Goal: Check status: Check status

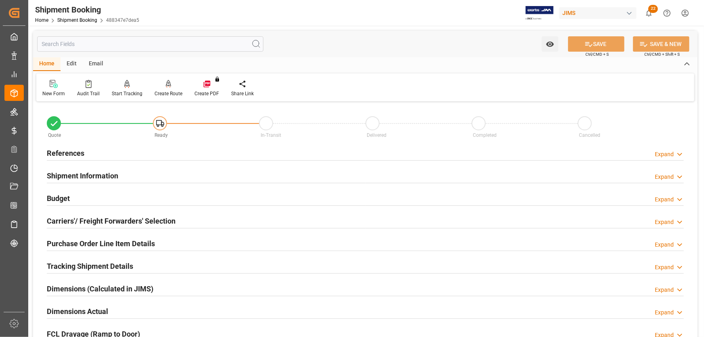
click at [71, 149] on h2 "References" at bounding box center [66, 153] width 38 height 11
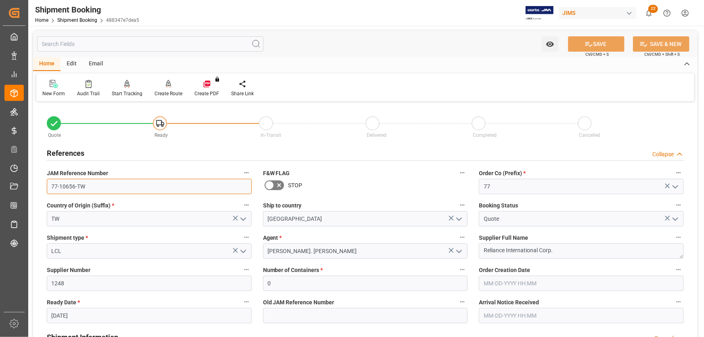
drag, startPoint x: 88, startPoint y: 187, endPoint x: 48, endPoint y: 186, distance: 40.4
click at [48, 186] on input "77-10656-TW" at bounding box center [149, 186] width 205 height 15
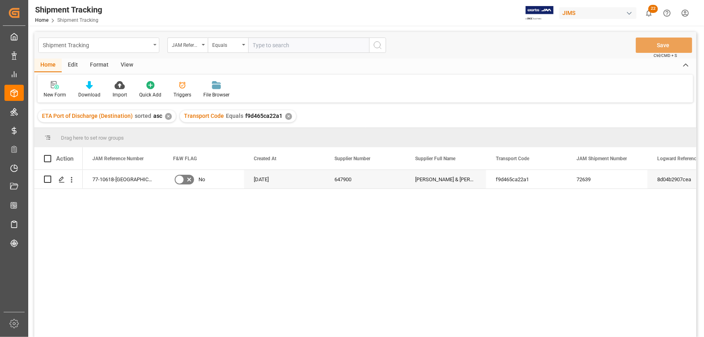
click at [153, 45] on div "Shipment Tracking" at bounding box center [98, 45] width 121 height 15
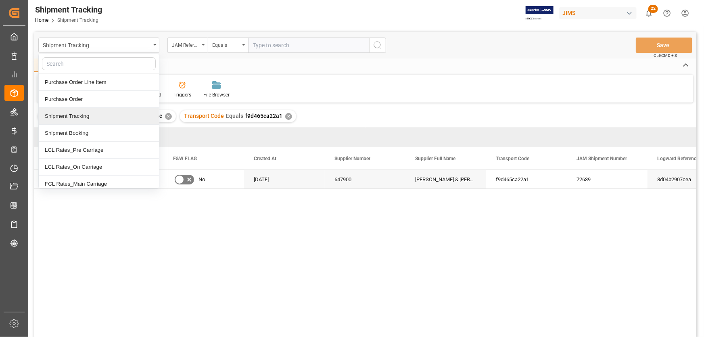
click at [303, 62] on div "Home Edit Format View" at bounding box center [365, 66] width 662 height 14
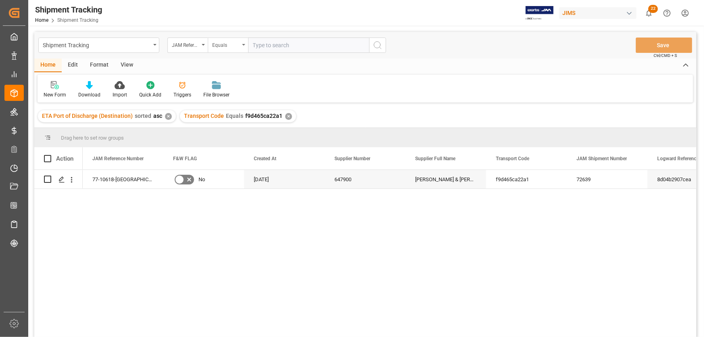
click at [243, 44] on icon "open menu" at bounding box center [243, 45] width 3 height 2
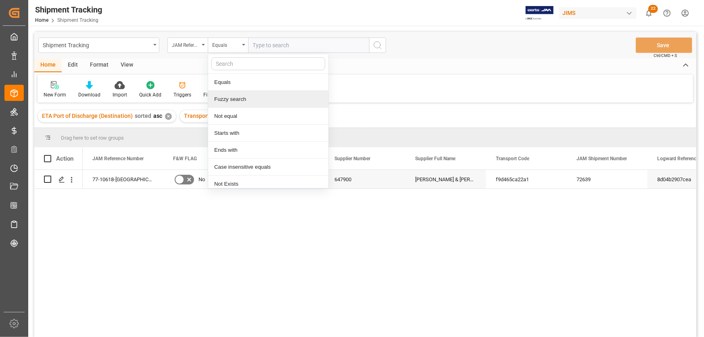
click at [234, 100] on div "Fuzzy search" at bounding box center [268, 99] width 120 height 17
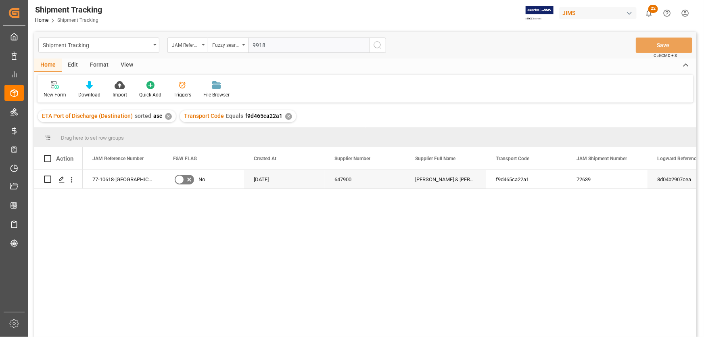
type input "9918"
click at [381, 44] on icon "search button" at bounding box center [378, 45] width 10 height 10
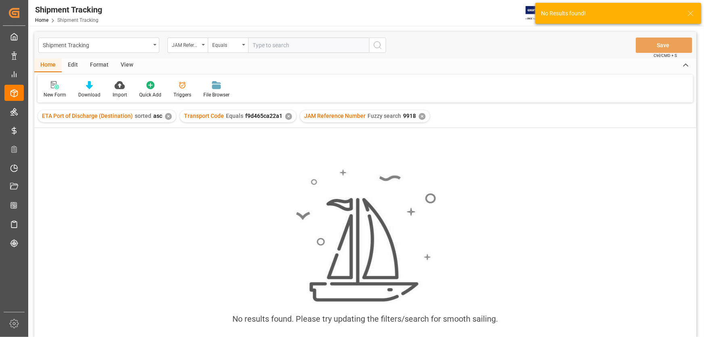
click at [286, 115] on div "✕" at bounding box center [288, 116] width 7 height 7
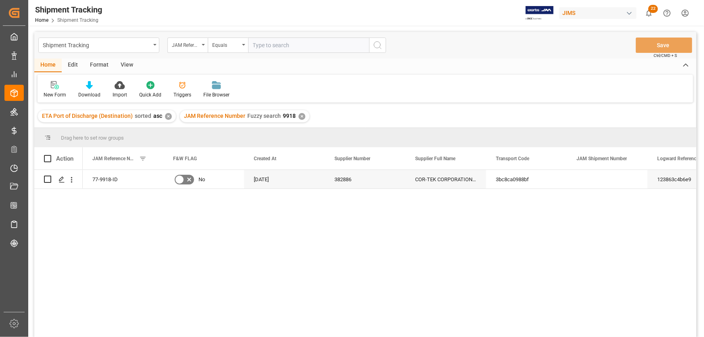
click at [129, 64] on div "View" at bounding box center [127, 66] width 25 height 14
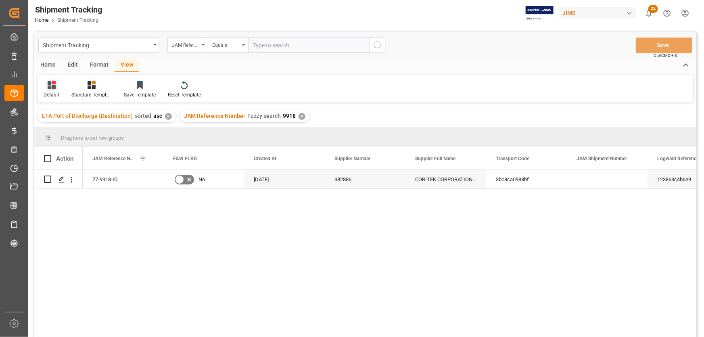
click at [53, 92] on div "Default" at bounding box center [52, 94] width 16 height 7
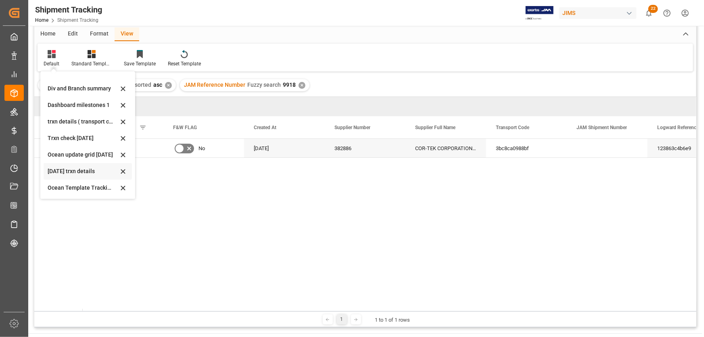
scroll to position [73, 0]
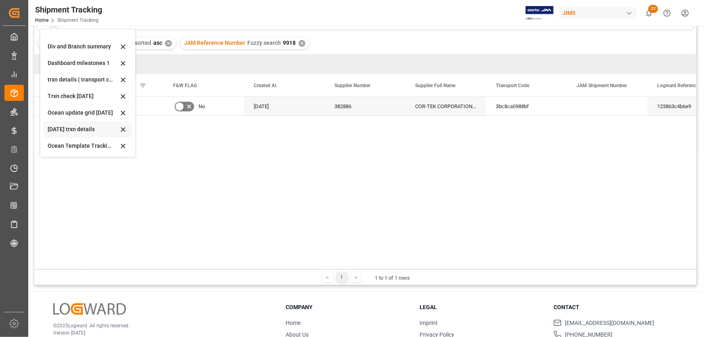
click at [59, 128] on div "June 2025 trxn details" at bounding box center [83, 129] width 71 height 8
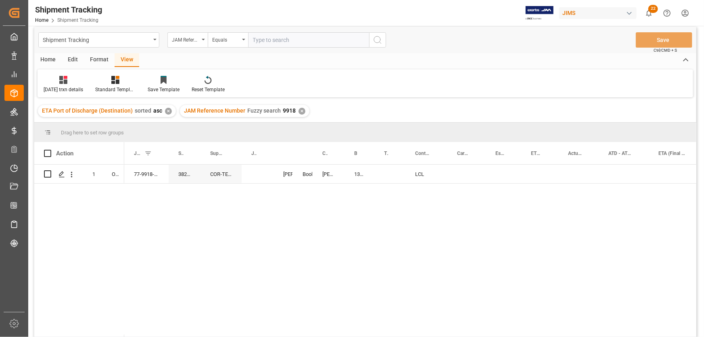
scroll to position [0, 0]
